Goal: Task Accomplishment & Management: Manage account settings

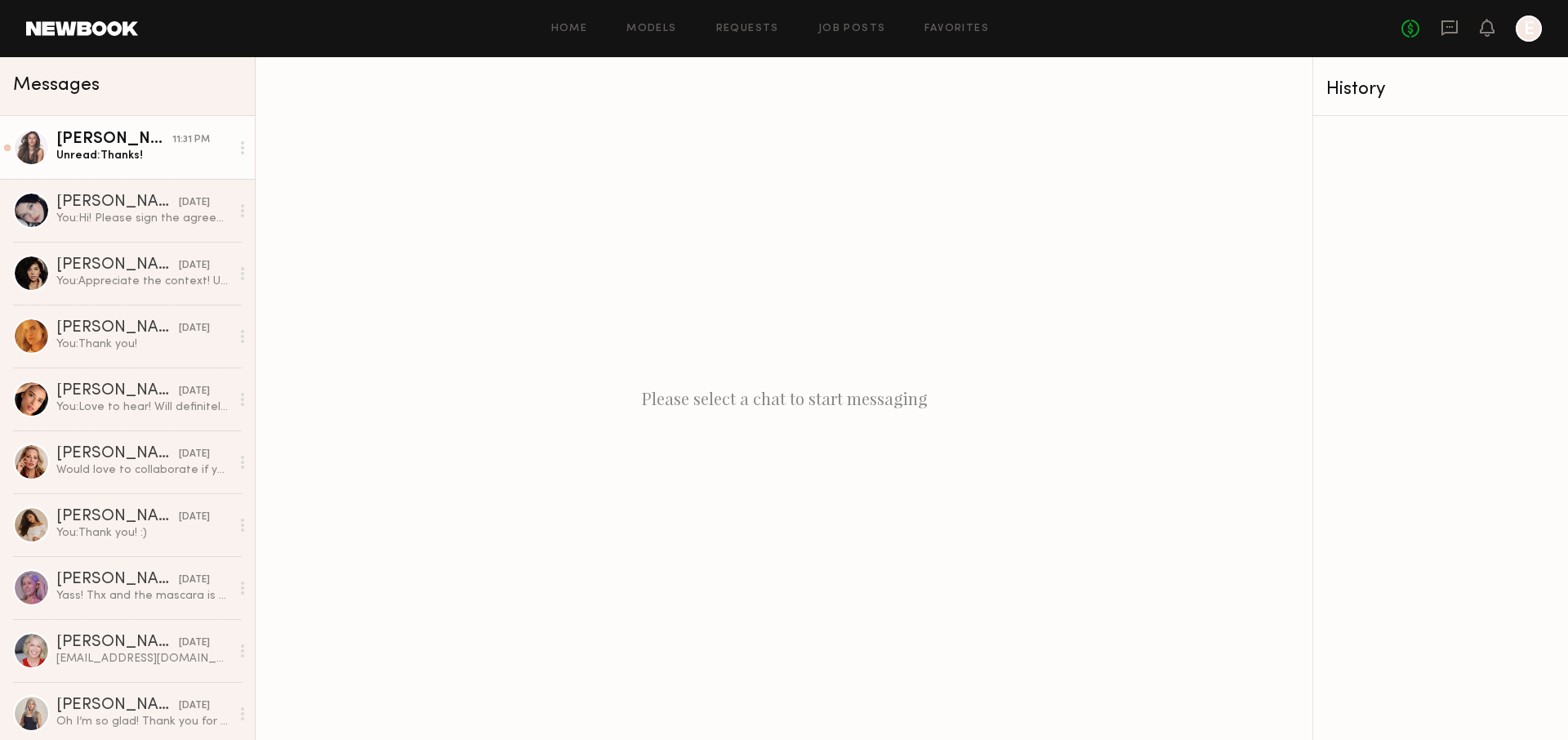
click at [154, 135] on div "Lindsay O." at bounding box center [114, 139] width 116 height 16
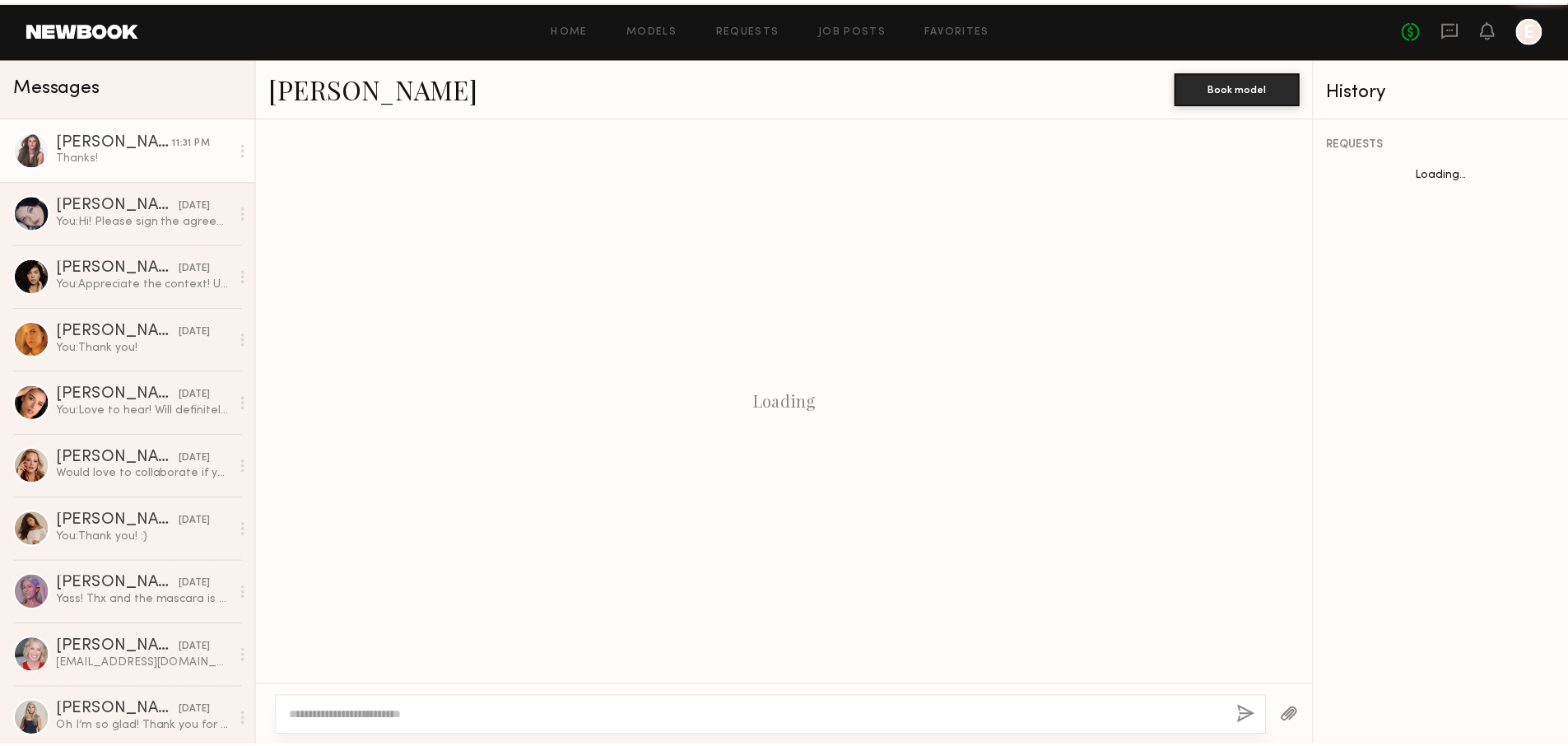
scroll to position [446, 0]
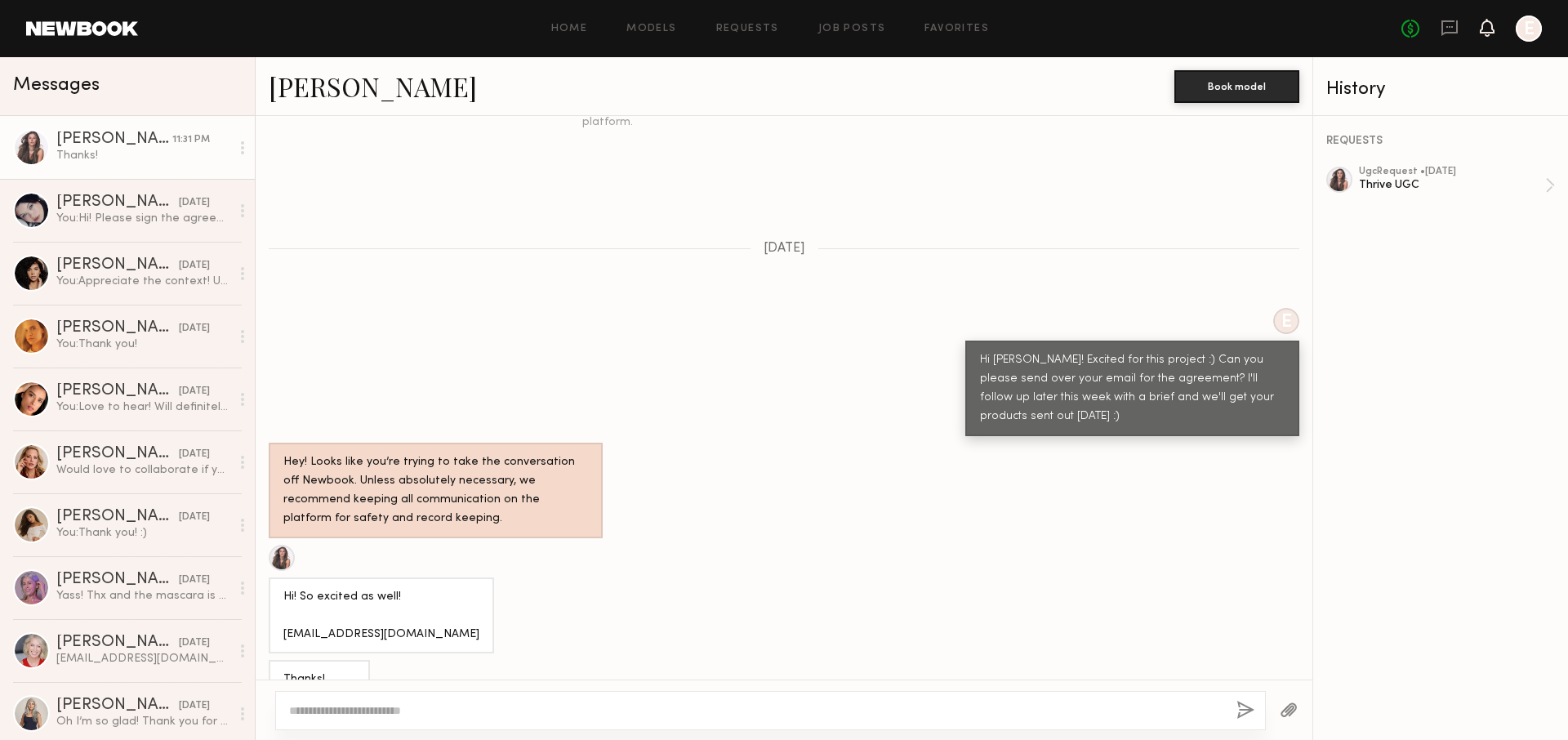
click at [1480, 27] on icon at bounding box center [1487, 27] width 15 height 18
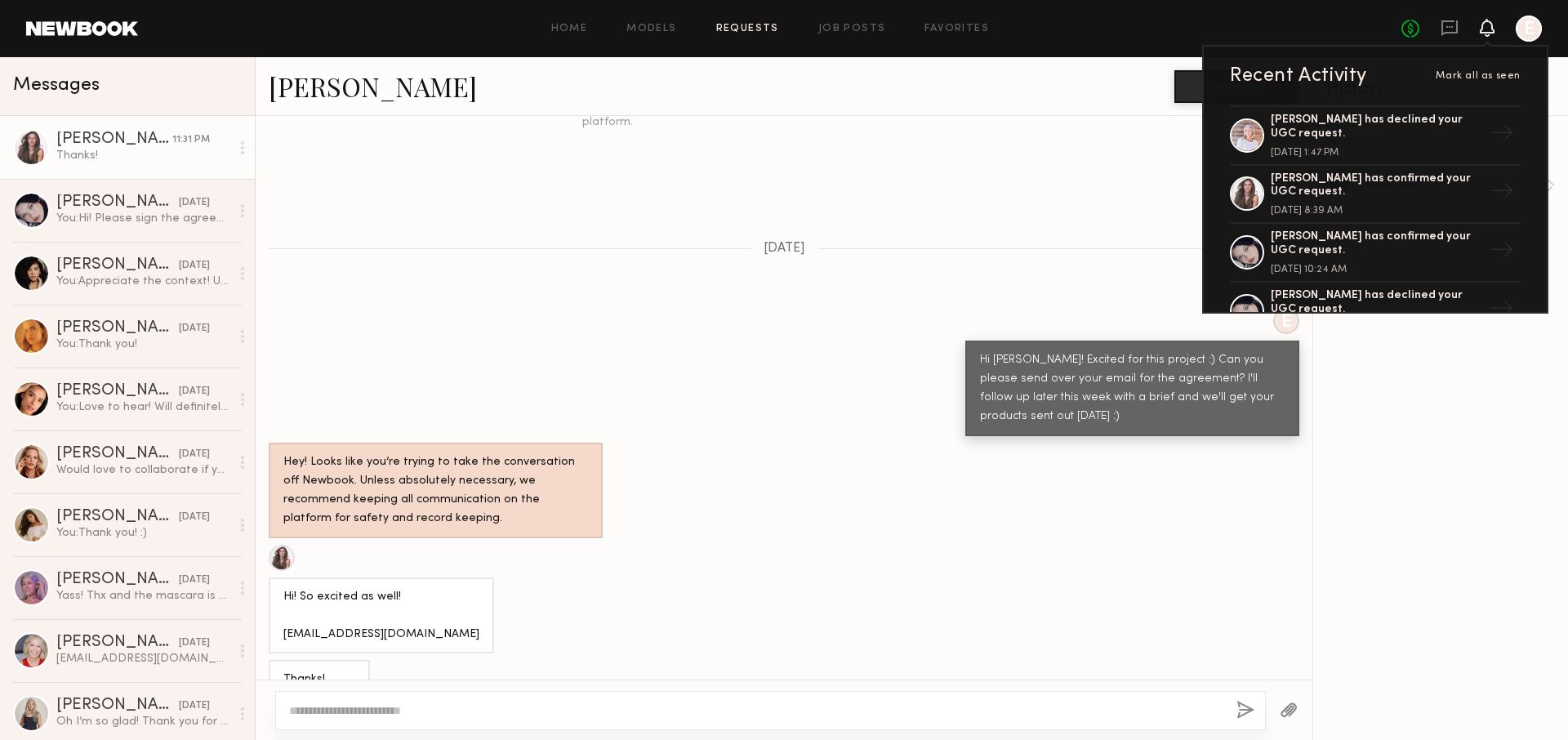
click at [757, 25] on link "Requests" at bounding box center [748, 28] width 63 height 10
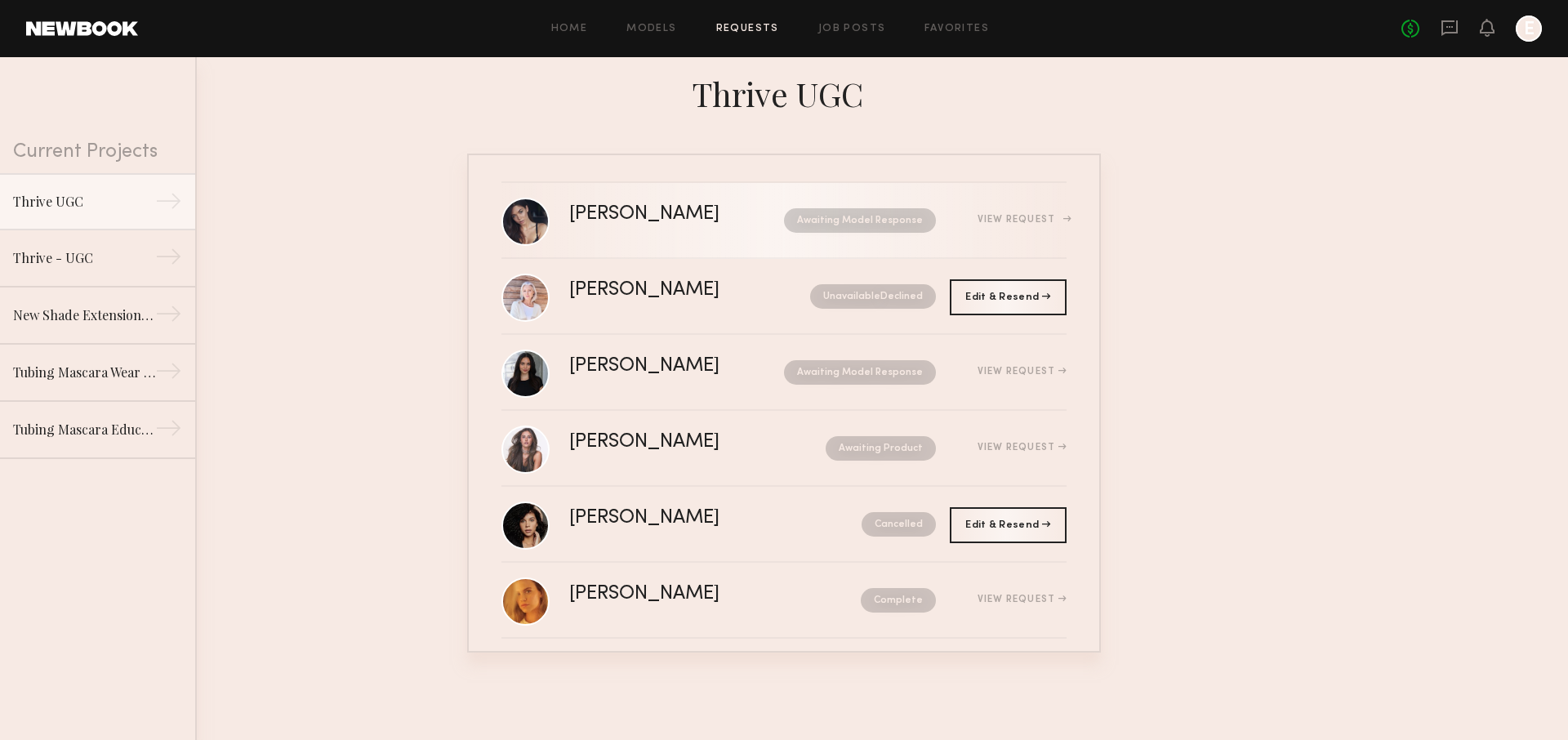
click at [993, 215] on div "View Request" at bounding box center [1022, 220] width 89 height 9
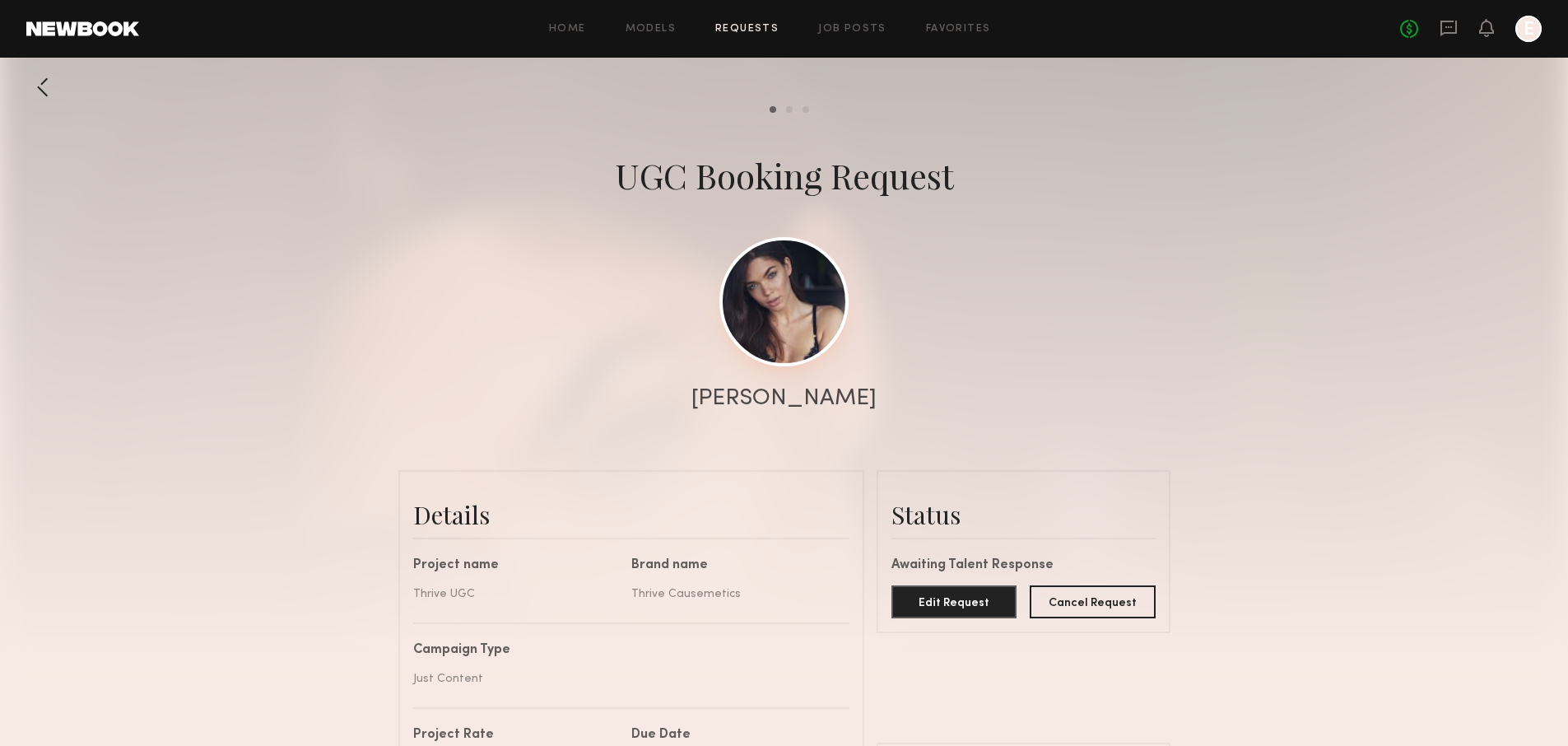
click at [789, 330] on link at bounding box center [784, 301] width 129 height 129
click at [27, 91] on div at bounding box center [43, 87] width 32 height 32
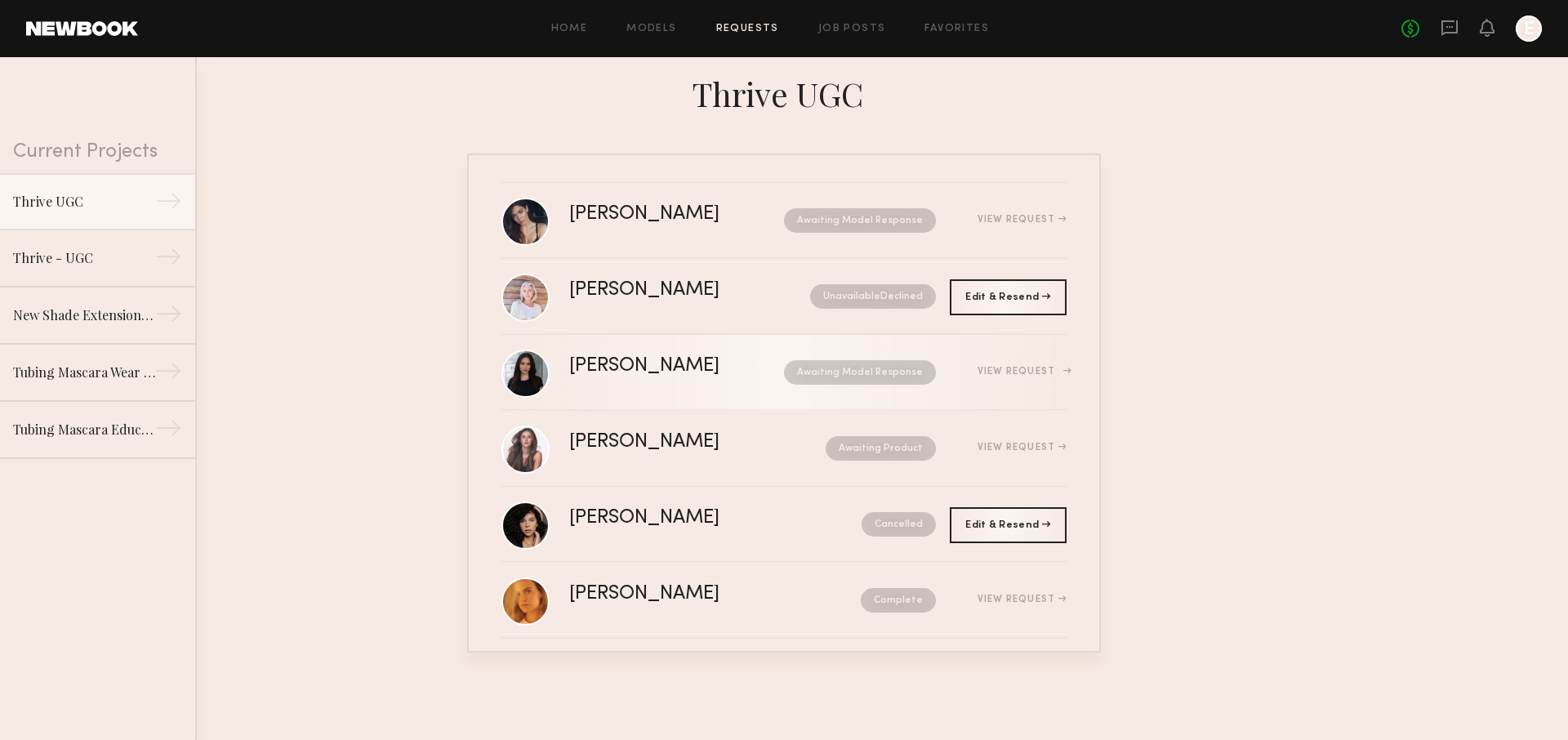
click at [1030, 353] on link "Haley A. Awaiting Model Response View Request" at bounding box center [784, 372] width 565 height 76
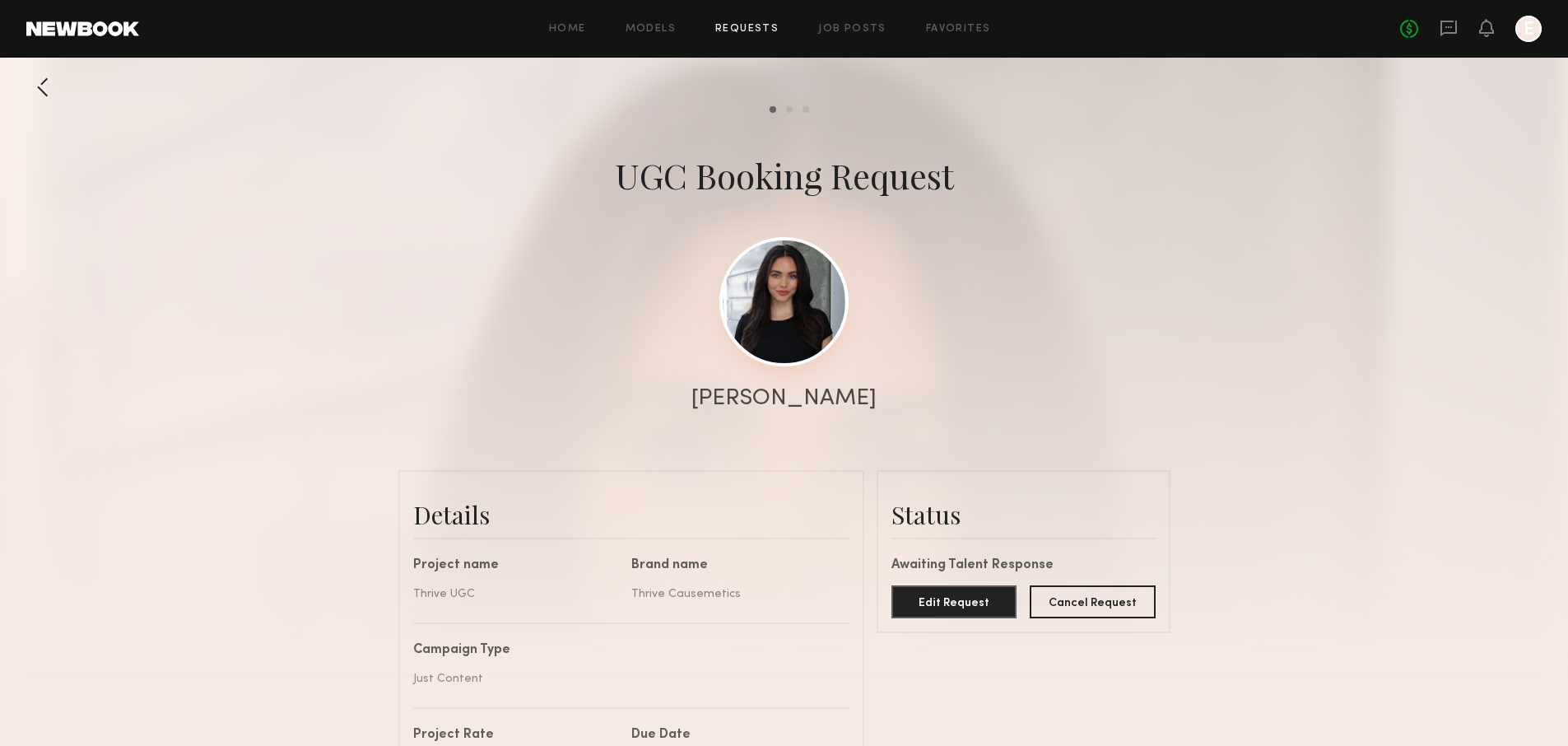
click at [773, 304] on link at bounding box center [784, 301] width 129 height 129
